Goal: Find specific page/section: Find specific page/section

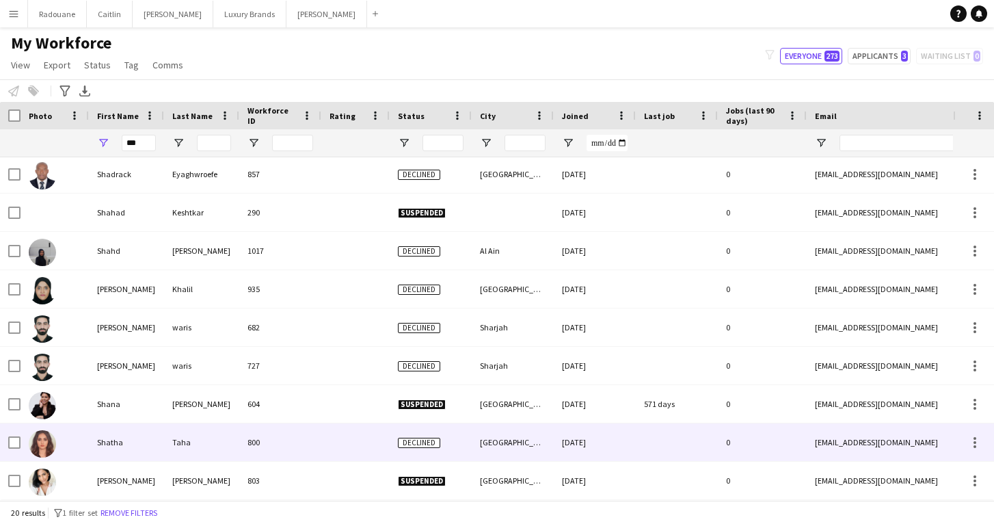
click at [51, 443] on img at bounding box center [42, 443] width 27 height 27
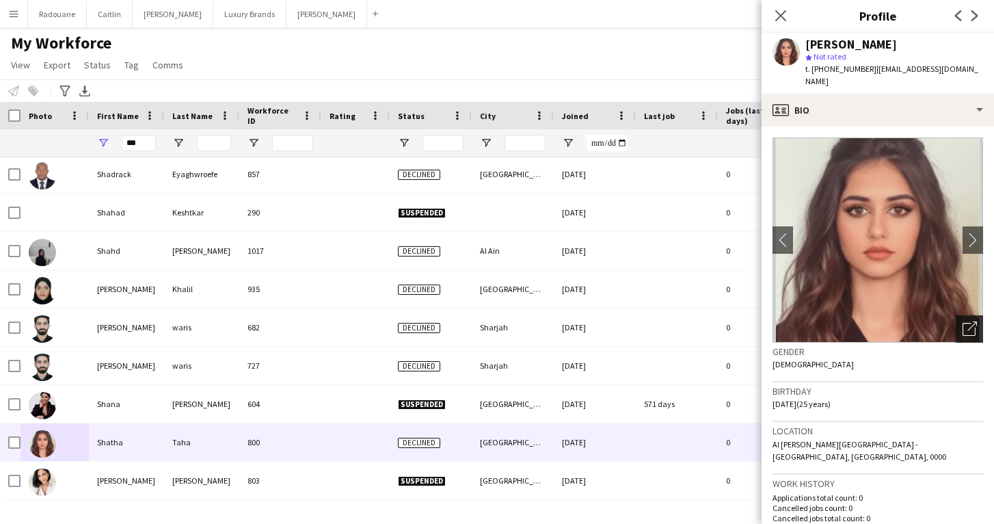
click at [968, 321] on icon "Open photos pop-in" at bounding box center [970, 328] width 14 height 14
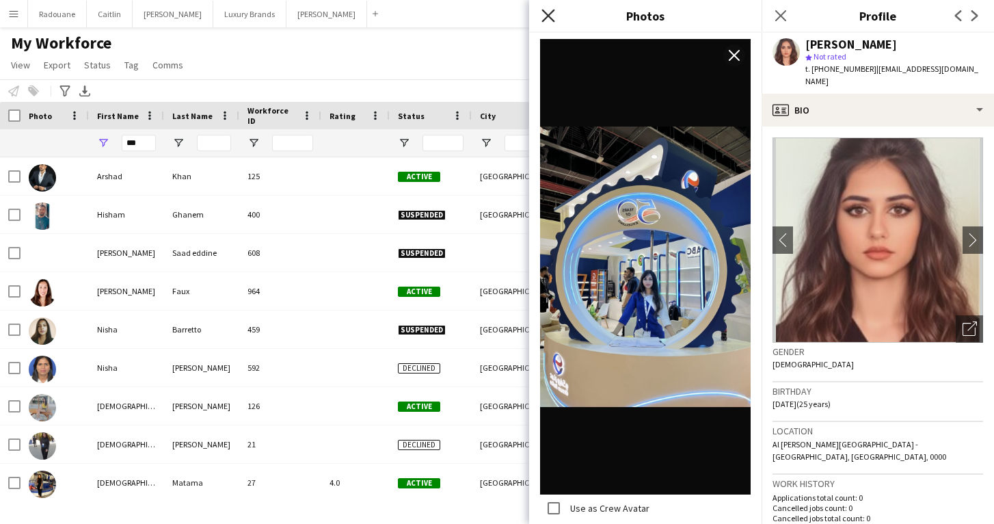
click at [551, 15] on icon "Close pop-in" at bounding box center [548, 15] width 13 height 13
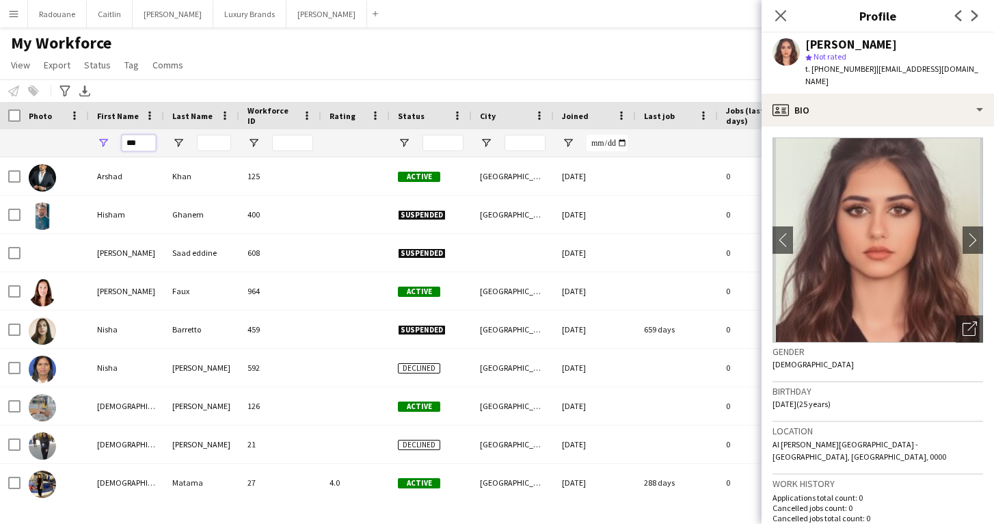
click at [140, 142] on input "***" at bounding box center [139, 143] width 34 height 16
type input "*"
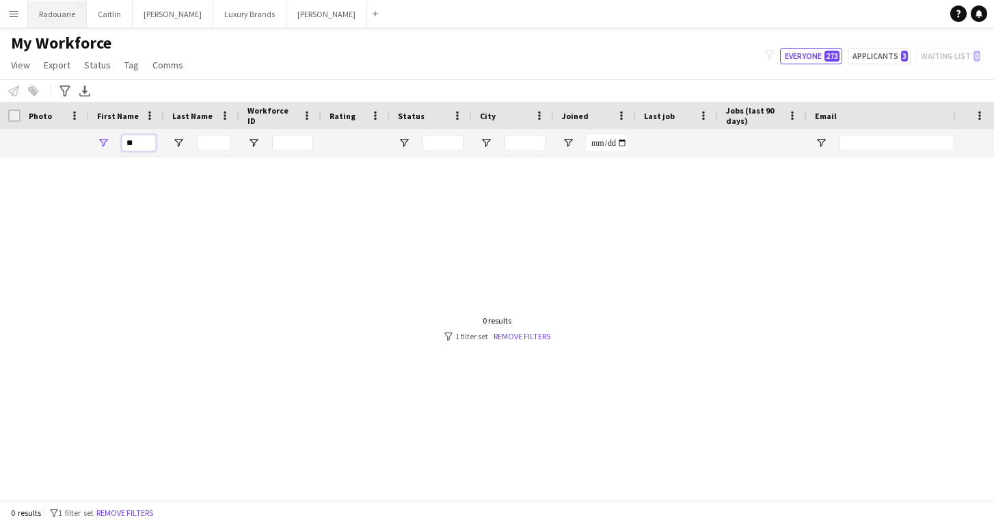
type input "*"
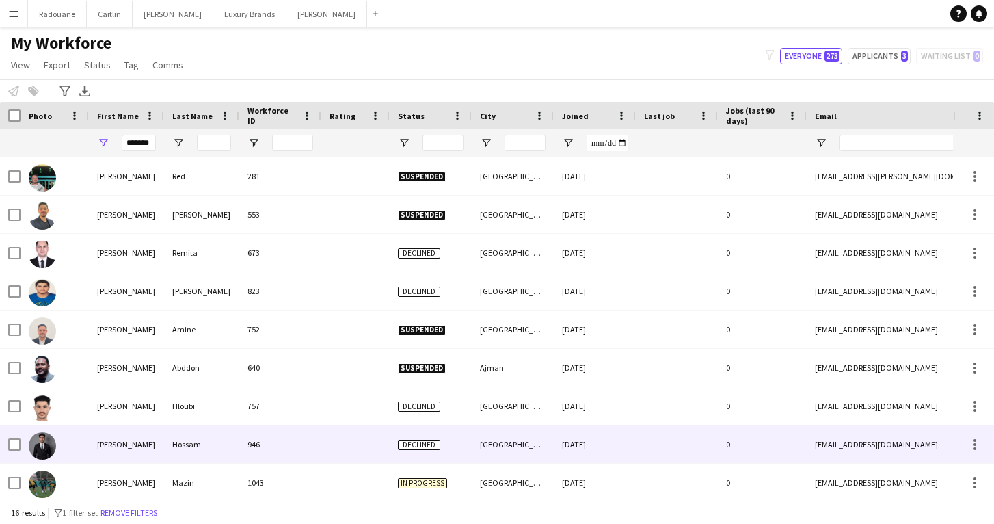
click at [85, 449] on div at bounding box center [55, 444] width 68 height 38
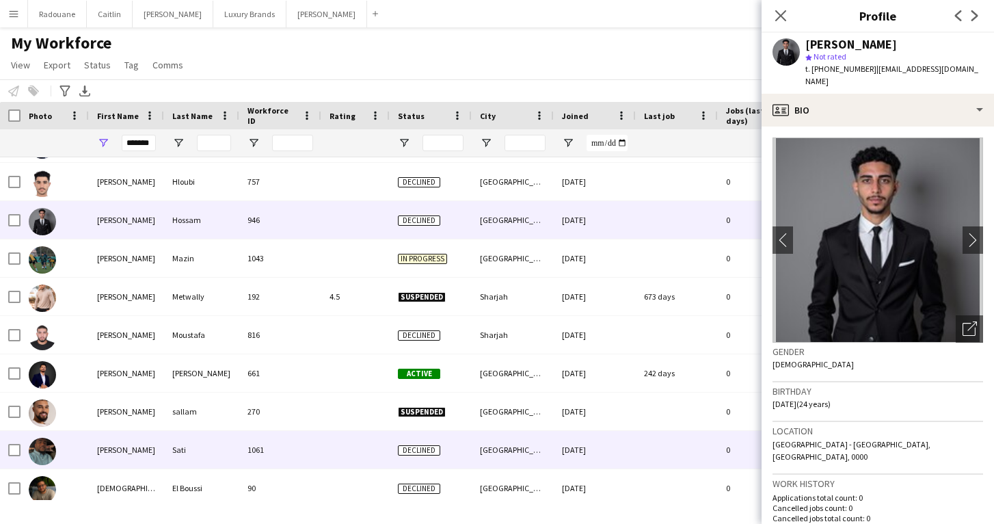
scroll to position [228, 0]
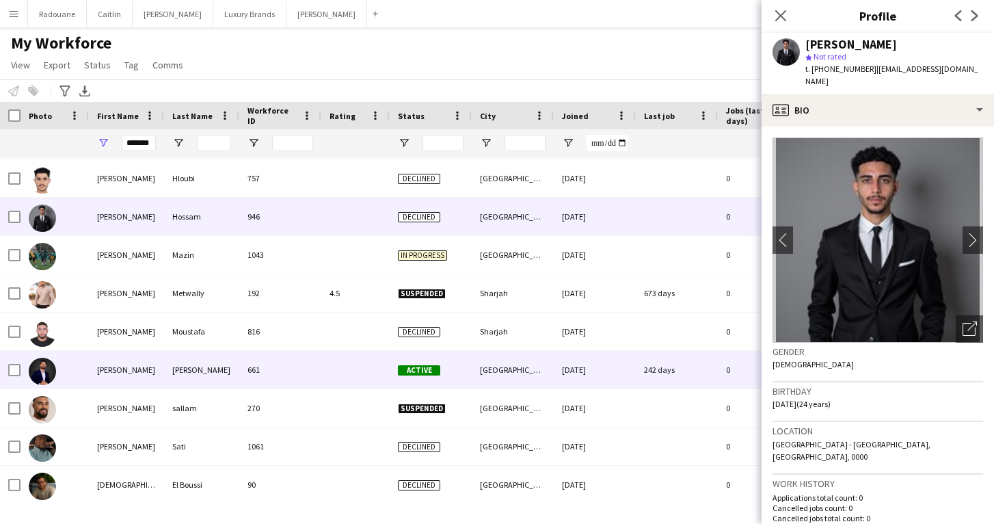
click at [109, 372] on div "[PERSON_NAME]" at bounding box center [126, 370] width 75 height 38
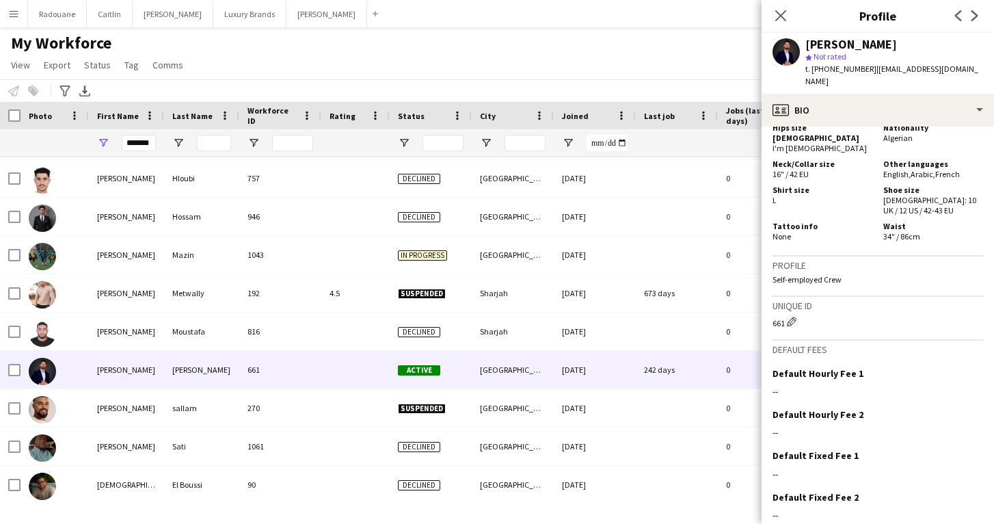
scroll to position [931, 0]
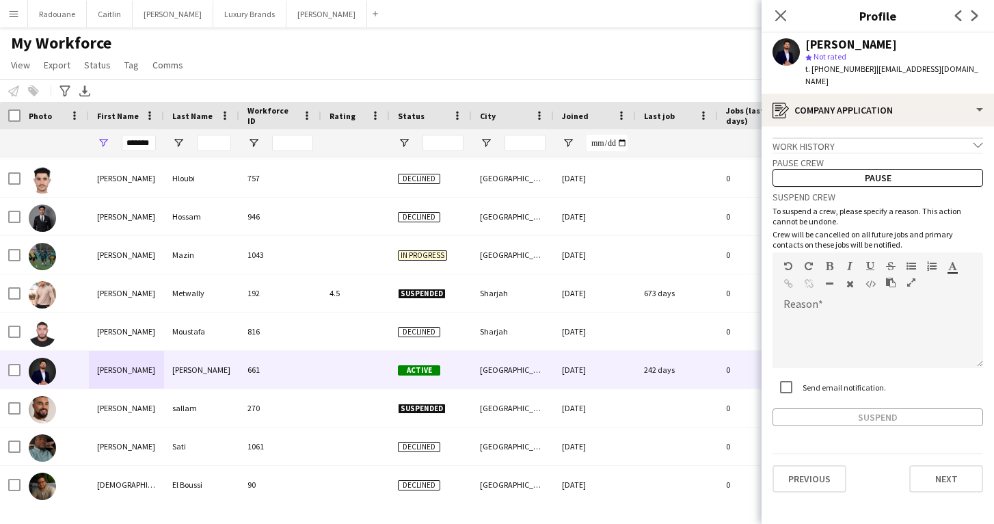
scroll to position [0, 0]
click at [941, 468] on button "Next" at bounding box center [947, 478] width 74 height 27
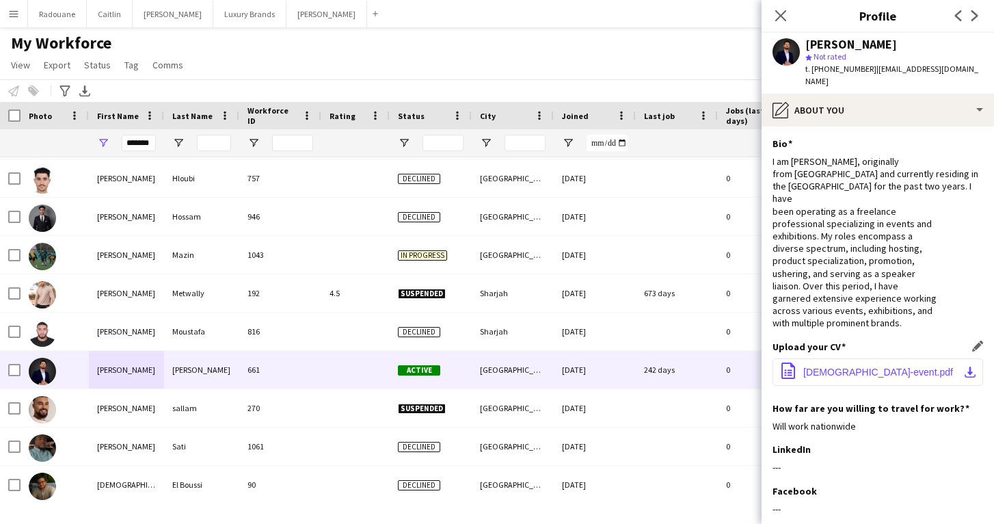
click at [939, 367] on span "[DEMOGRAPHIC_DATA]-event.pdf" at bounding box center [879, 372] width 150 height 11
click at [973, 367] on app-icon "download-bottom" at bounding box center [970, 372] width 11 height 11
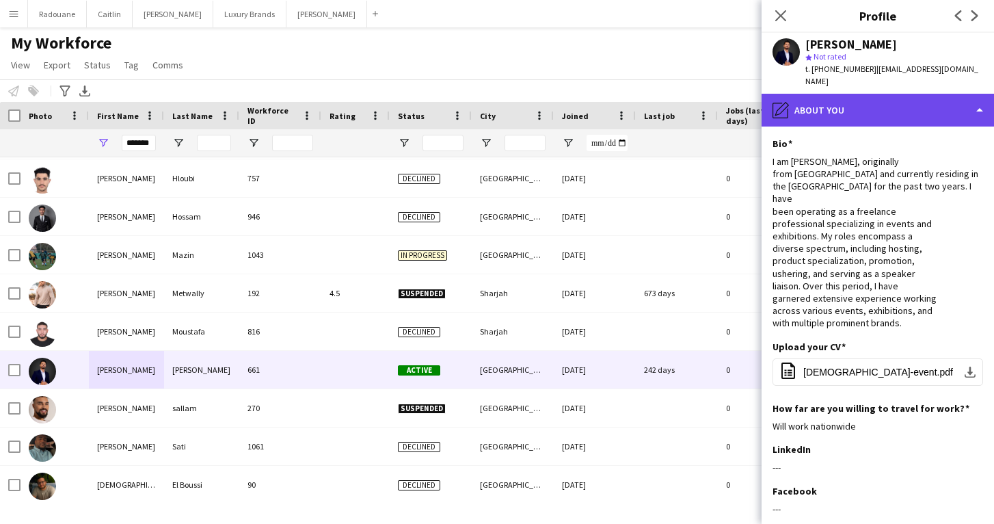
click at [819, 99] on div "pencil4 About you" at bounding box center [878, 110] width 233 height 33
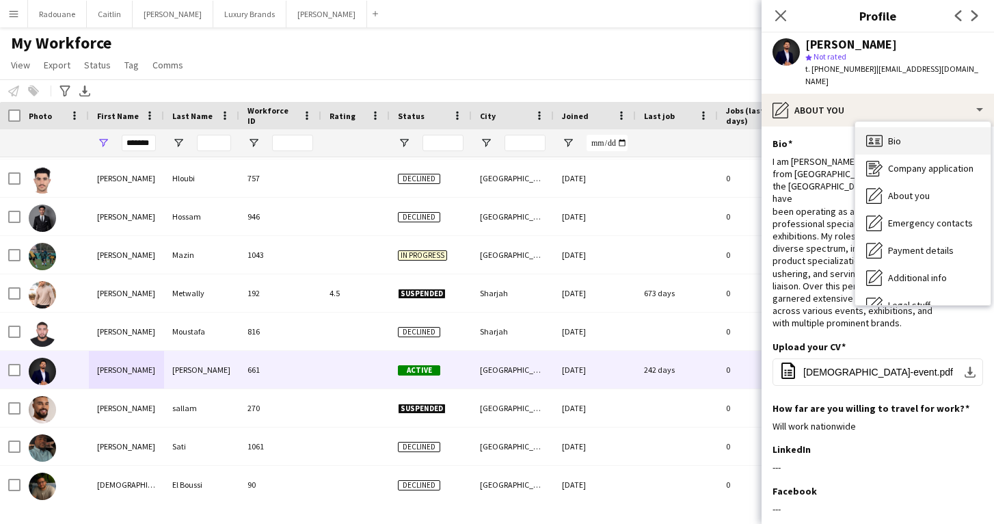
click at [882, 135] on icon at bounding box center [875, 141] width 16 height 12
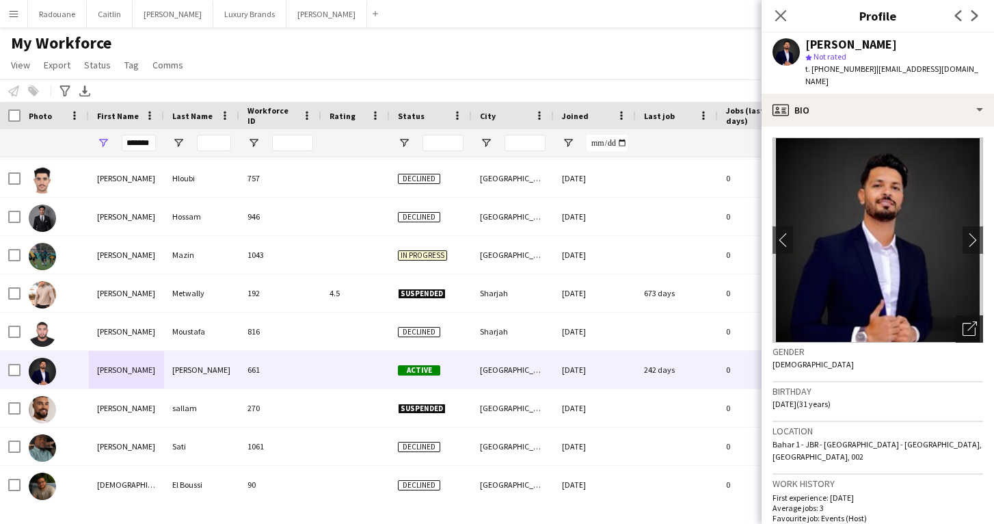
click at [966, 321] on icon "Open photos pop-in" at bounding box center [970, 328] width 14 height 14
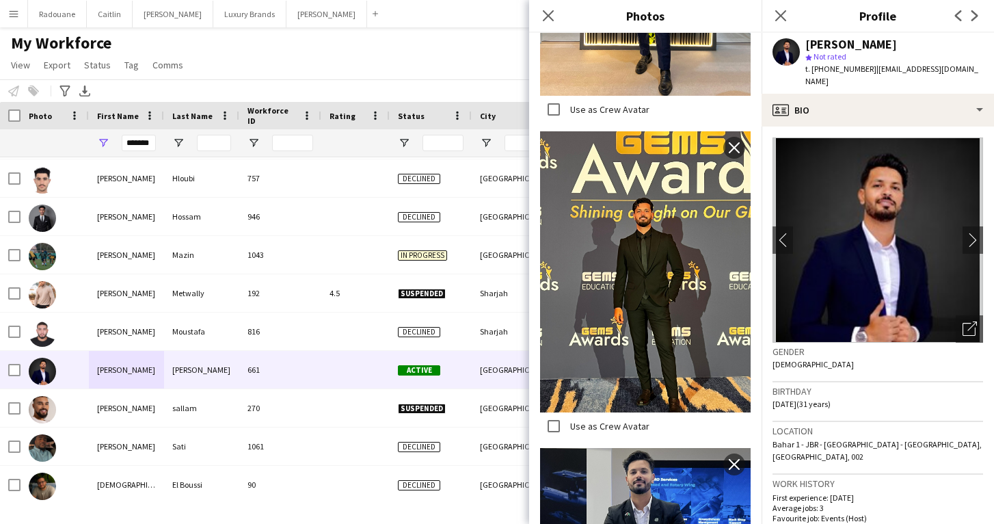
scroll to position [828, 0]
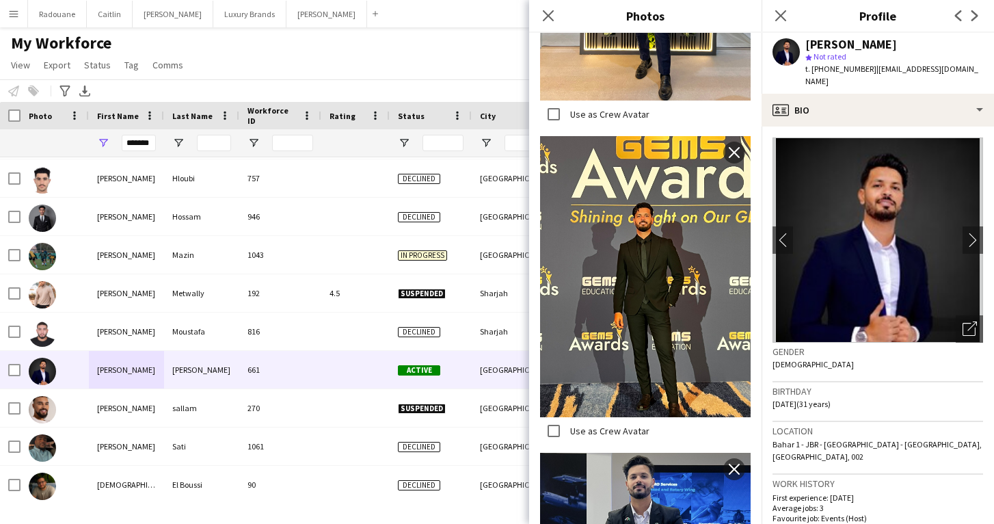
click at [664, 373] on img at bounding box center [645, 276] width 211 height 281
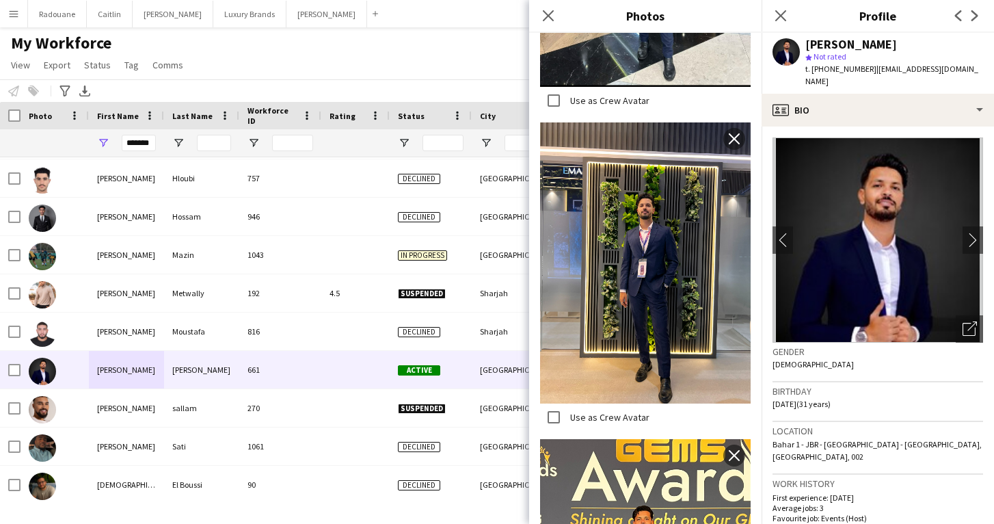
scroll to position [494, 0]
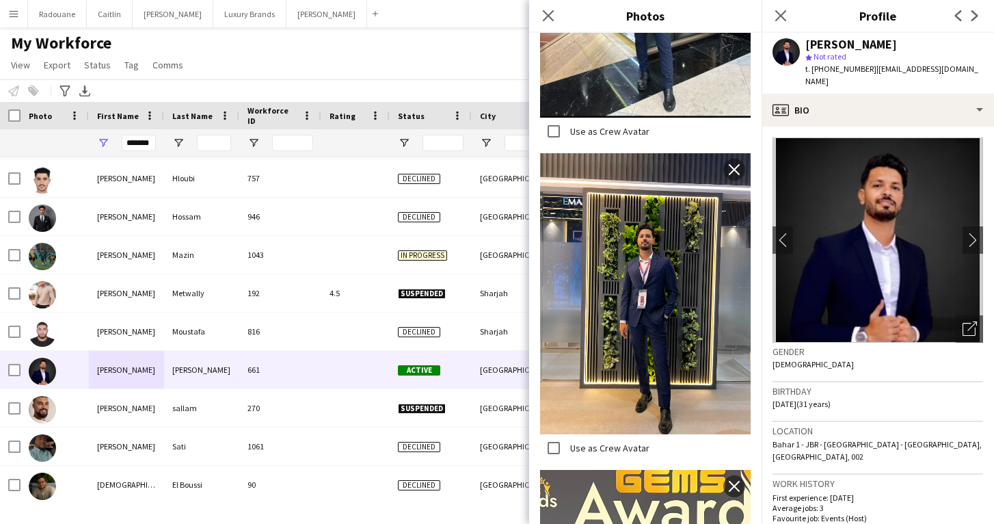
click at [643, 161] on img at bounding box center [645, 293] width 211 height 281
click at [637, 183] on img at bounding box center [645, 293] width 211 height 281
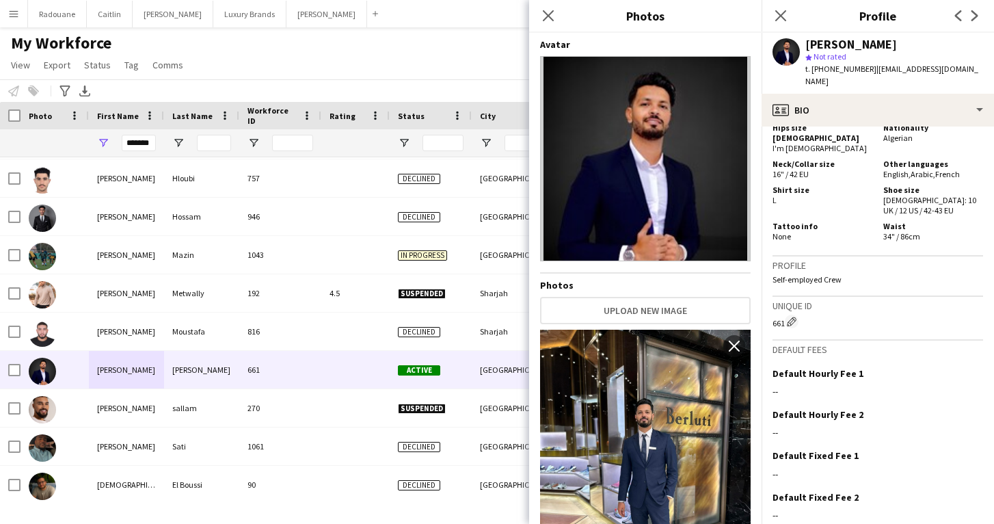
scroll to position [931, 0]
click at [776, 16] on icon "Close pop-in" at bounding box center [780, 15] width 13 height 13
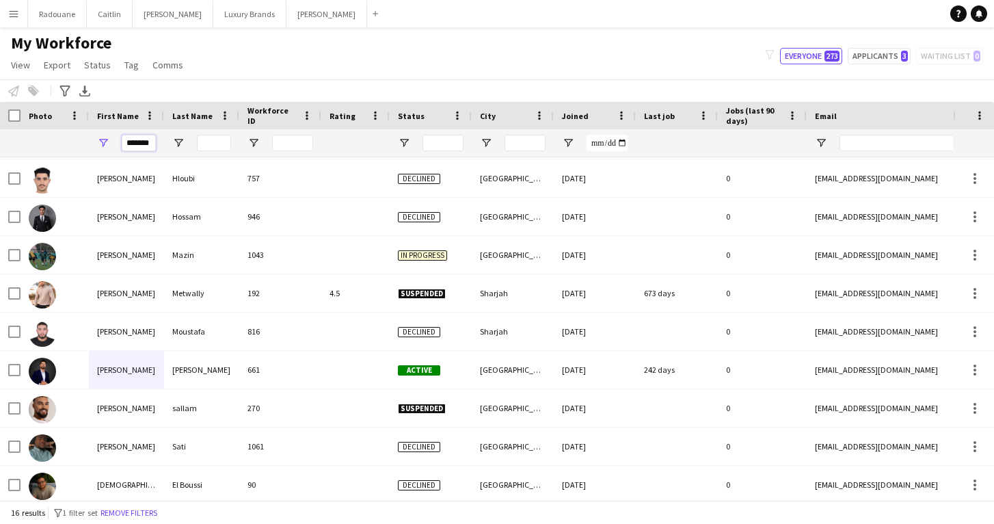
click at [155, 142] on input "*******" at bounding box center [139, 143] width 34 height 16
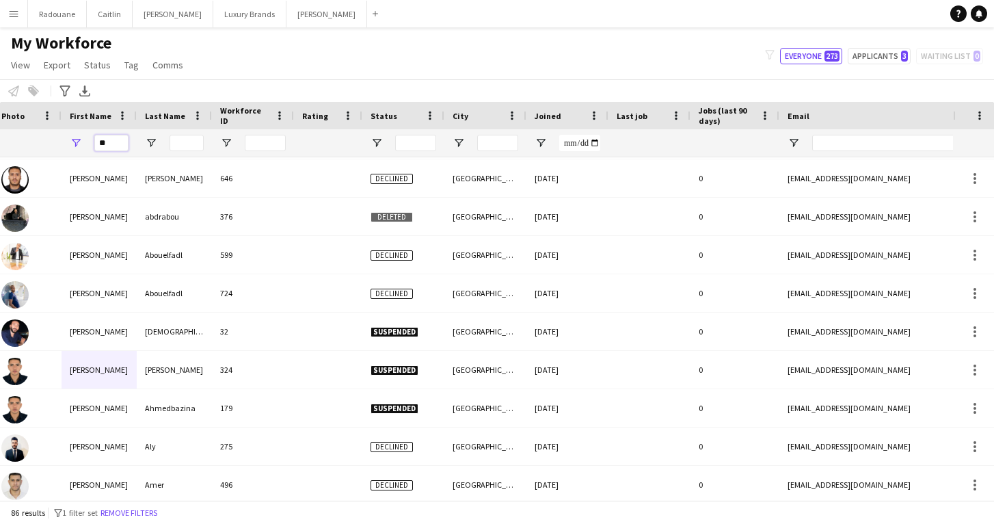
scroll to position [0, 42]
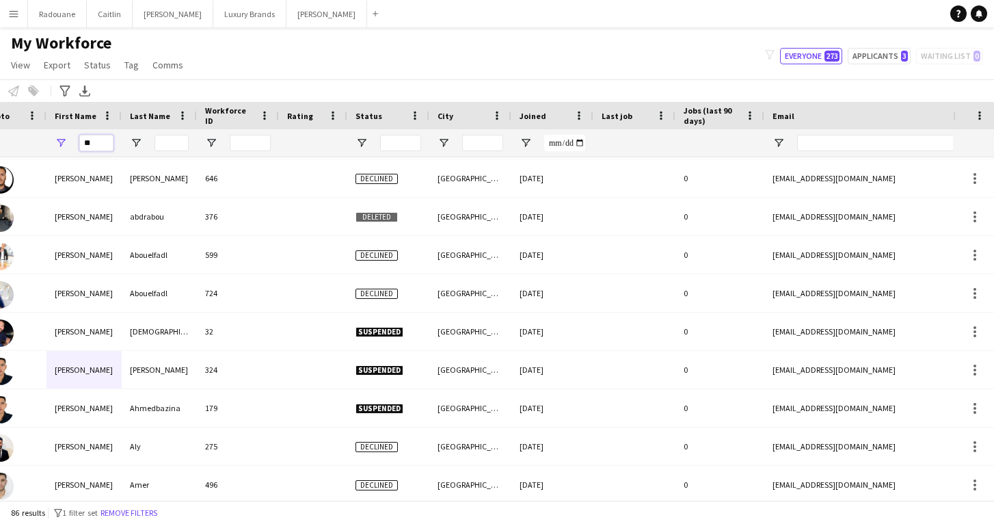
type input "*"
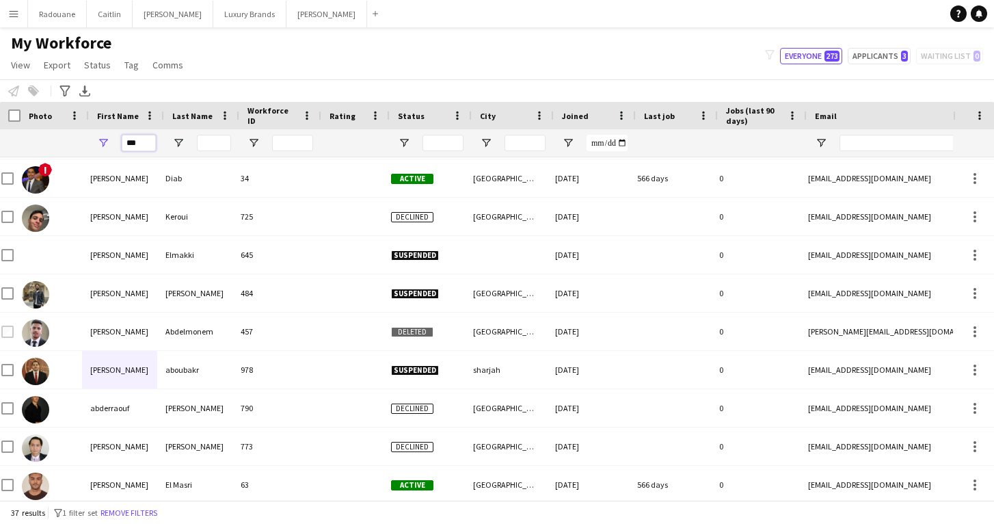
scroll to position [0, -1]
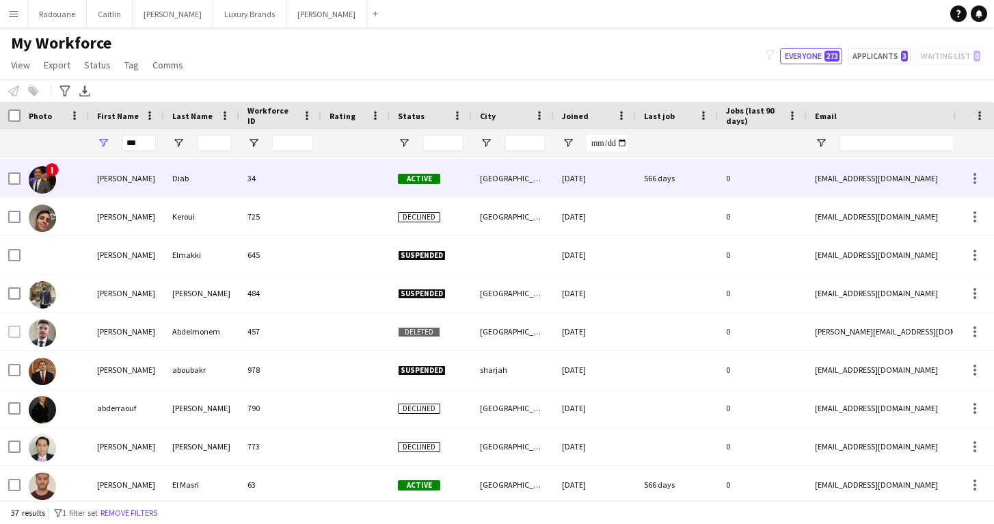
click at [57, 182] on div "!" at bounding box center [55, 178] width 68 height 38
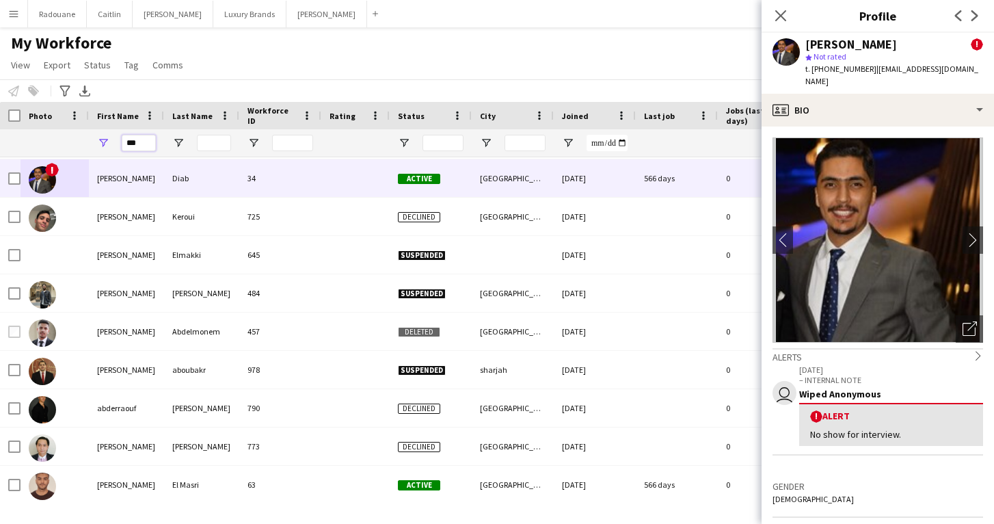
click at [142, 142] on input "***" at bounding box center [139, 143] width 34 height 16
type input "*"
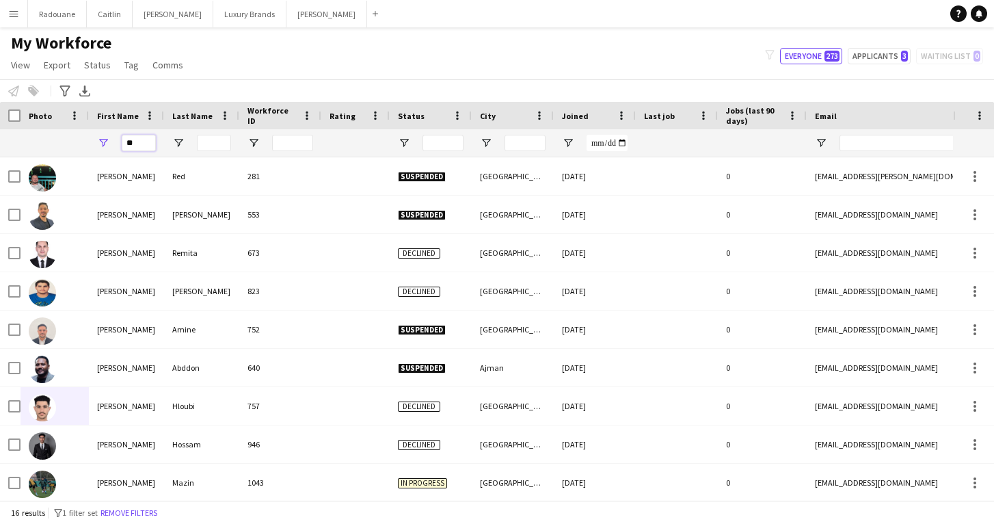
type input "*"
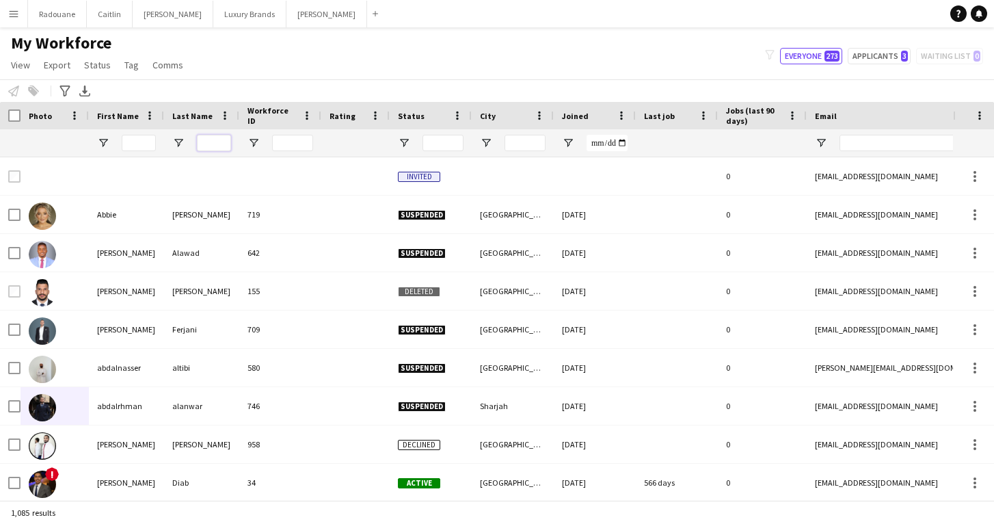
click at [211, 137] on input "Last Name Filter Input" at bounding box center [214, 143] width 34 height 16
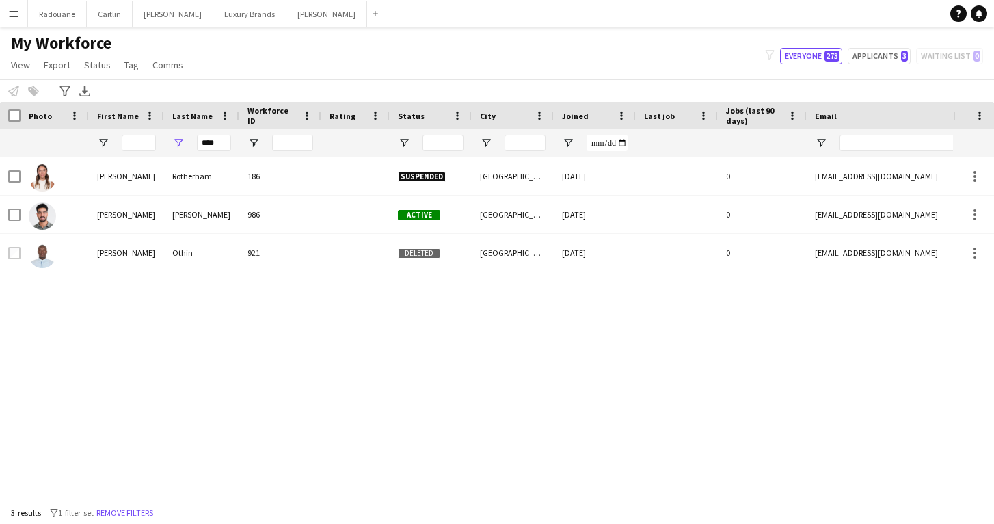
drag, startPoint x: 211, startPoint y: 137, endPoint x: 122, endPoint y: 207, distance: 113.6
click at [122, 207] on div "[PERSON_NAME]" at bounding box center [126, 215] width 75 height 38
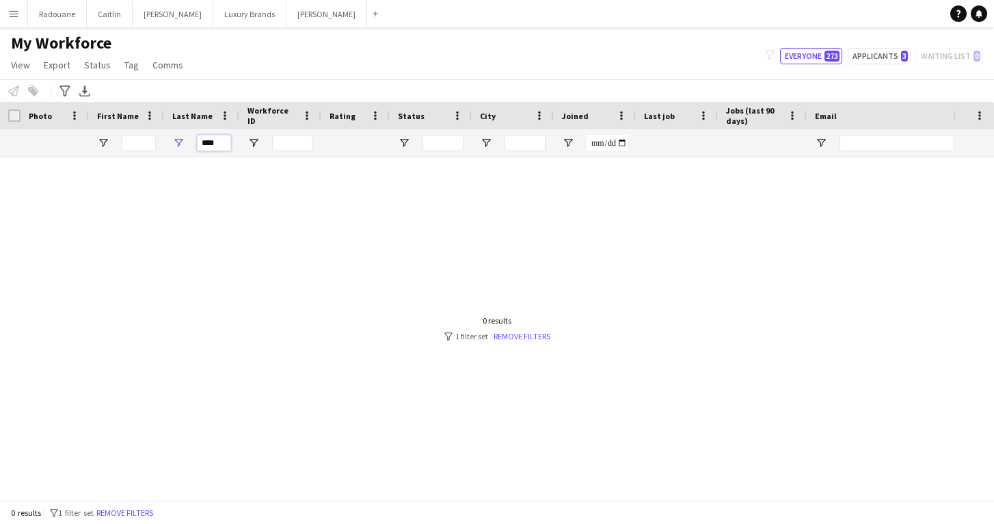
click at [225, 140] on input "****" at bounding box center [214, 143] width 34 height 16
type input "*"
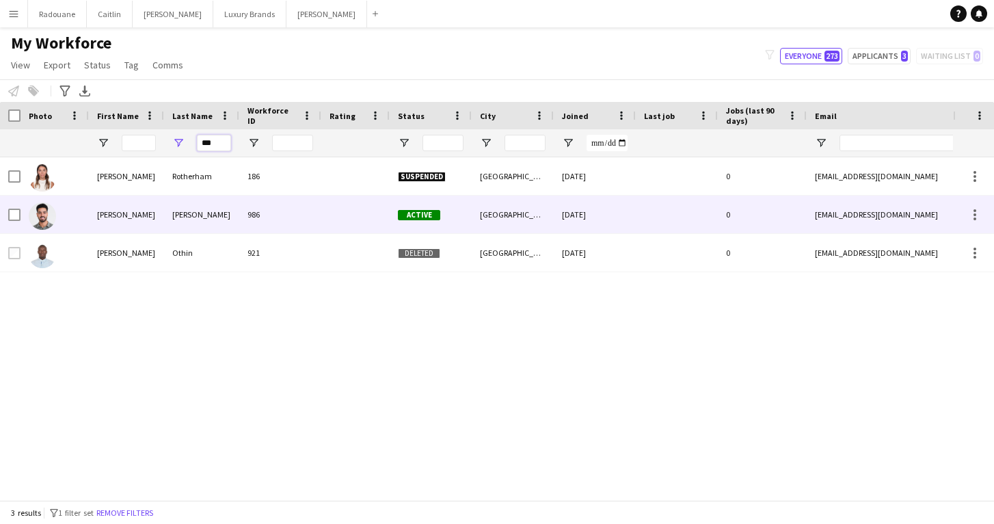
type input "***"
click at [118, 212] on div "[PERSON_NAME]" at bounding box center [126, 215] width 75 height 38
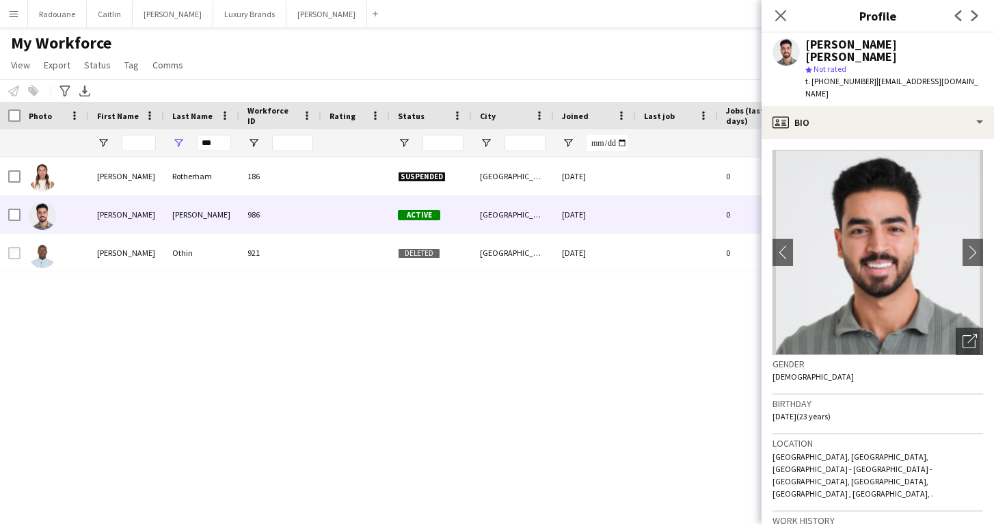
scroll to position [0, 0]
click at [972, 245] on app-icon "chevron-right" at bounding box center [973, 252] width 21 height 14
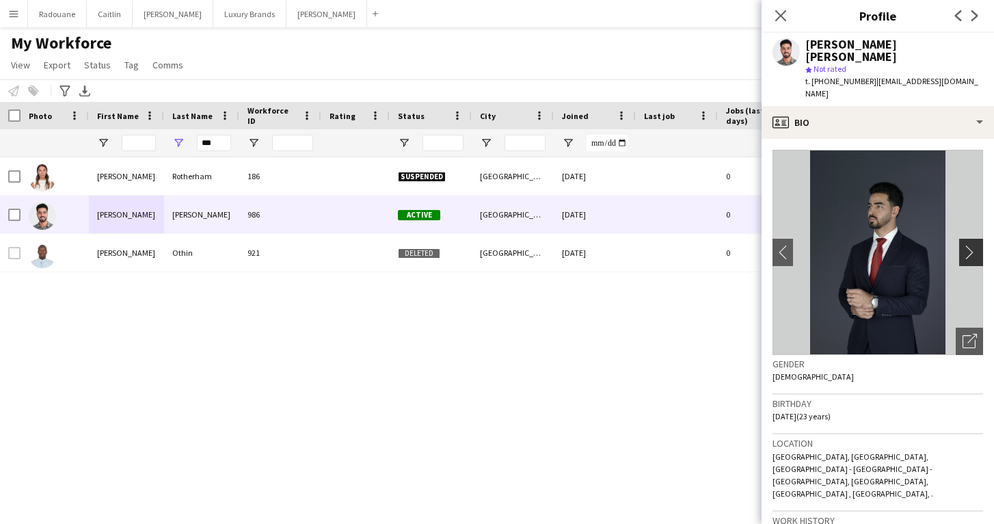
click at [972, 245] on app-icon "chevron-right" at bounding box center [973, 252] width 21 height 14
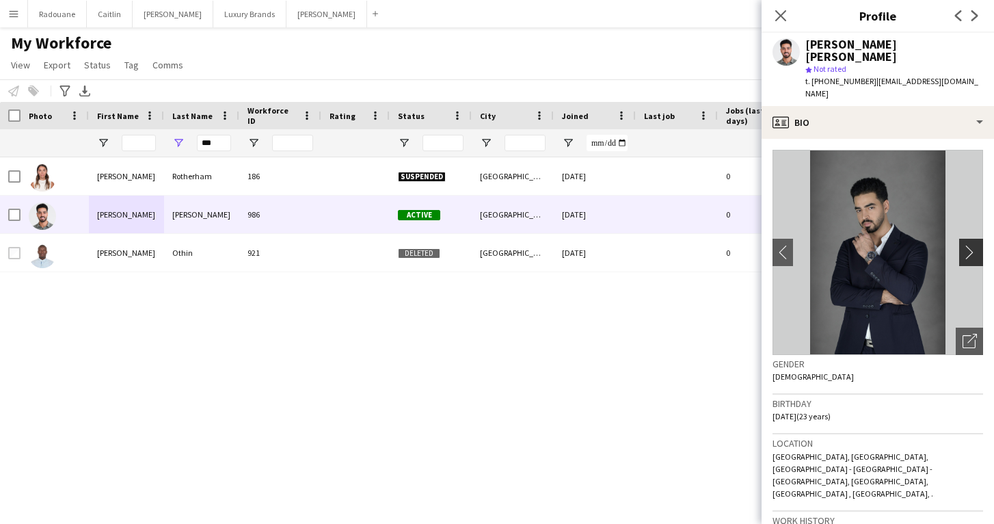
click at [972, 245] on app-icon "chevron-right" at bounding box center [973, 252] width 21 height 14
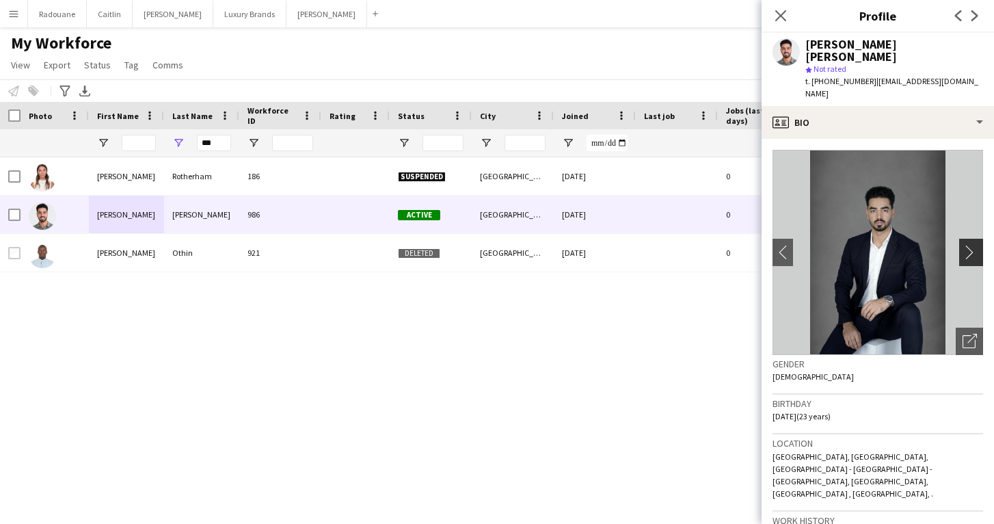
click at [972, 245] on app-icon "chevron-right" at bounding box center [973, 252] width 21 height 14
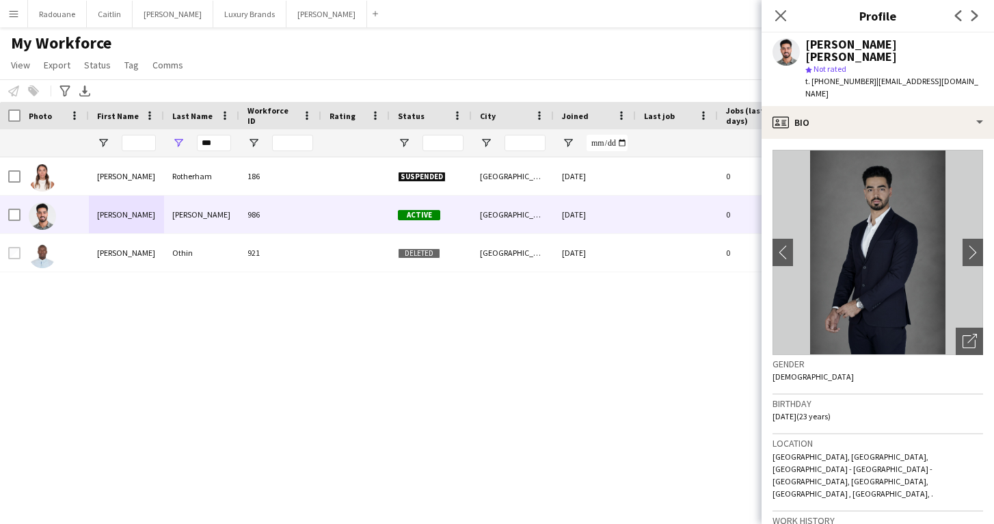
click at [414, 406] on div "[PERSON_NAME] 186 Suspended Dubai [DATE] 0 [EMAIL_ADDRESS][DOMAIN_NAME] [PHONE_…" at bounding box center [476, 328] width 953 height 343
click at [780, 16] on icon at bounding box center [780, 15] width 13 height 13
